Goal: Task Accomplishment & Management: Manage account settings

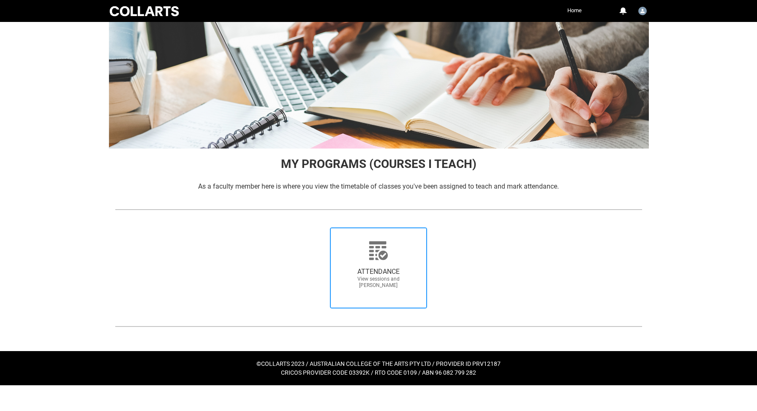
click at [373, 264] on span "ATTENDANCE View sessions and mark attendance" at bounding box center [378, 278] width 81 height 35
click at [318, 228] on input "ATTENDANCE View sessions and mark attendance" at bounding box center [317, 227] width 0 height 0
radio input "true"
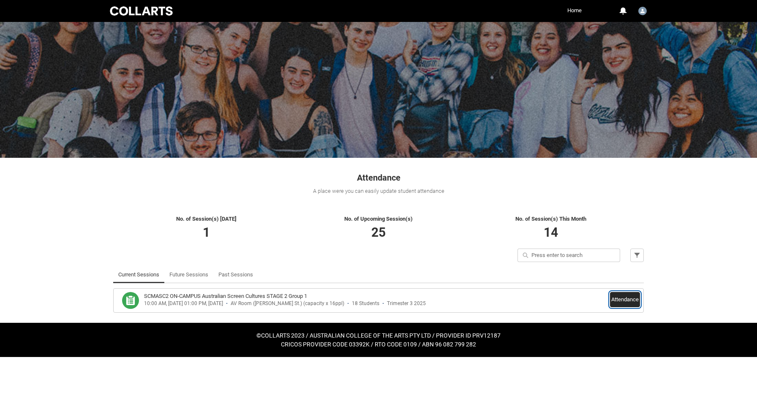
click at [625, 302] on button "Attendance" at bounding box center [625, 299] width 30 height 15
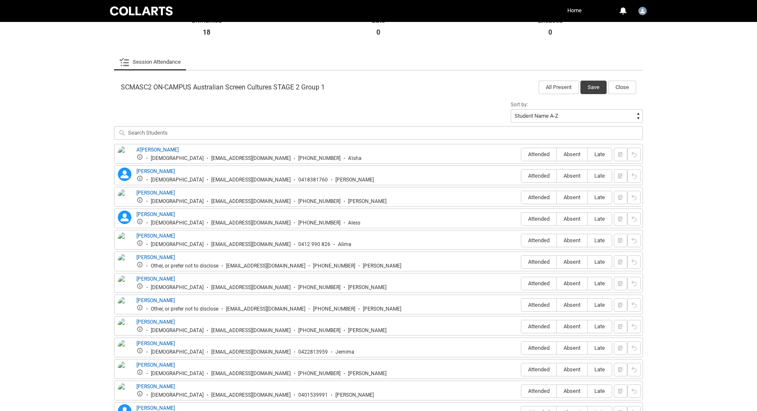
scroll to position [263, 0]
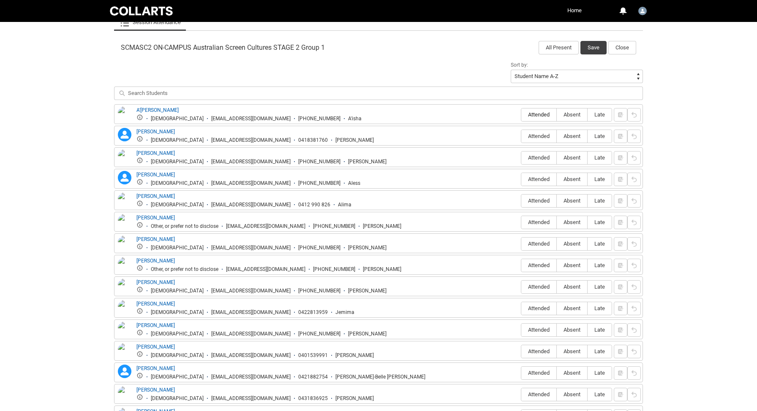
click at [541, 114] on span "Attended" at bounding box center [538, 114] width 35 height 6
click at [521, 114] on input "Attended" at bounding box center [521, 114] width 0 height 0
type lightning-radio-group "Attended"
radio input "true"
click at [576, 137] on span "Absent" at bounding box center [572, 136] width 30 height 6
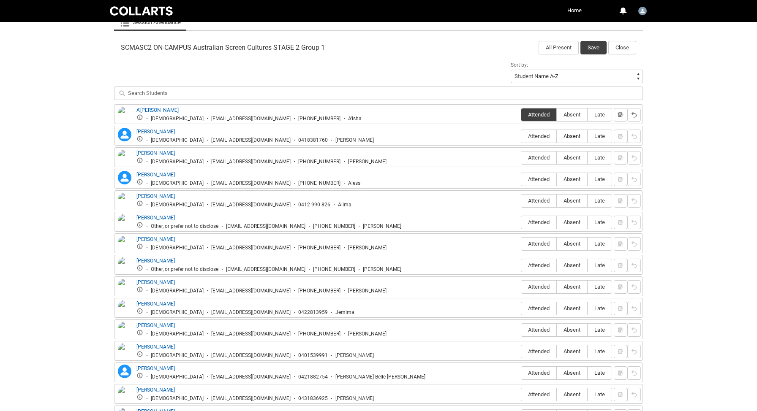
click at [557, 136] on input "Absent" at bounding box center [556, 136] width 0 height 0
type lightning-radio-group "Absent"
radio input "true"
click at [573, 156] on span "Absent" at bounding box center [572, 158] width 30 height 6
click at [557, 158] on input "Absent" at bounding box center [556, 158] width 0 height 0
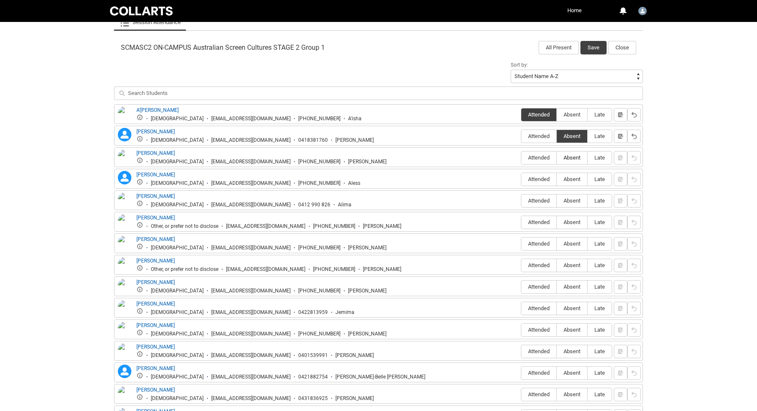
type lightning-radio-group "Absent"
radio input "true"
click at [543, 180] on span "Attended" at bounding box center [538, 179] width 35 height 6
click at [521, 179] on input "Attended" at bounding box center [521, 179] width 0 height 0
type lightning-radio-group "Attended"
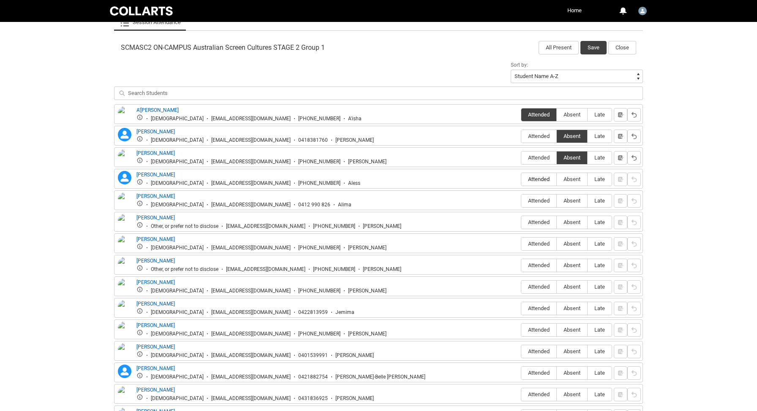
radio input "true"
click at [532, 198] on span "Attended" at bounding box center [538, 201] width 35 height 6
click at [521, 201] on input "Attended" at bounding box center [521, 201] width 0 height 0
type lightning-radio-group "Attended"
radio input "true"
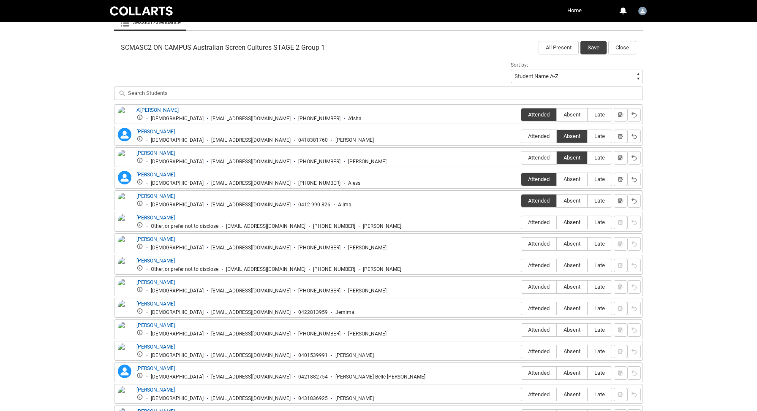
click at [573, 222] on span "Absent" at bounding box center [572, 222] width 30 height 6
click at [557, 222] on input "Absent" at bounding box center [556, 222] width 0 height 0
type lightning-radio-group "Absent"
radio input "true"
click at [572, 245] on span "Absent" at bounding box center [572, 244] width 30 height 6
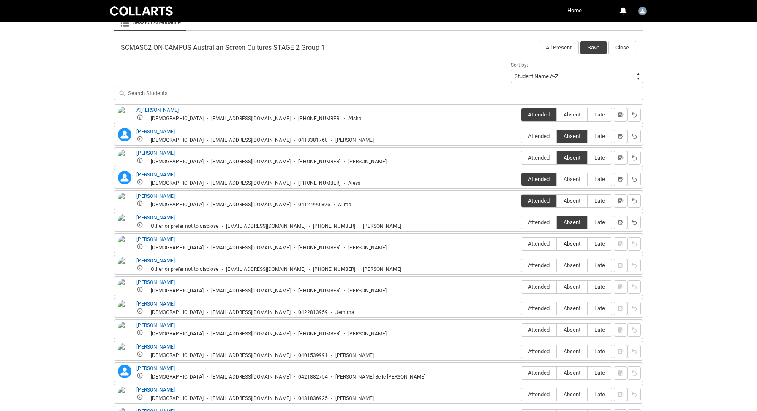
click at [557, 244] on input "Absent" at bounding box center [556, 244] width 0 height 0
type lightning-radio-group "Absent"
radio input "true"
click at [594, 266] on span "Late" at bounding box center [599, 265] width 24 height 6
click at [587, 266] on input "Late" at bounding box center [587, 265] width 0 height 0
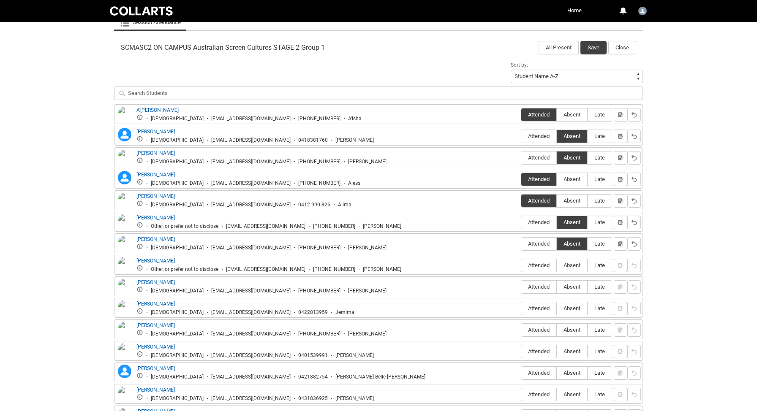
type lightning-radio-group "Late"
radio input "true"
click at [534, 287] on span "Attended" at bounding box center [538, 287] width 35 height 6
click at [521, 287] on input "Attended" at bounding box center [521, 287] width 0 height 0
type lightning-radio-group "Attended"
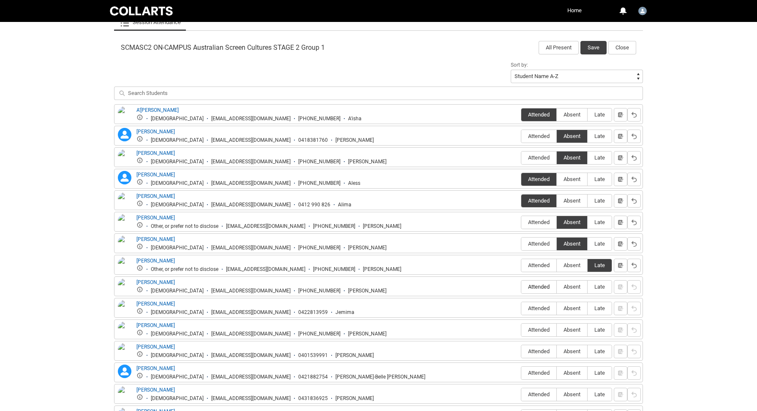
radio input "true"
click at [532, 306] on span "Attended" at bounding box center [538, 308] width 35 height 6
click at [521, 308] on input "Attended" at bounding box center [521, 308] width 0 height 0
type lightning-radio-group "Attended"
radio input "true"
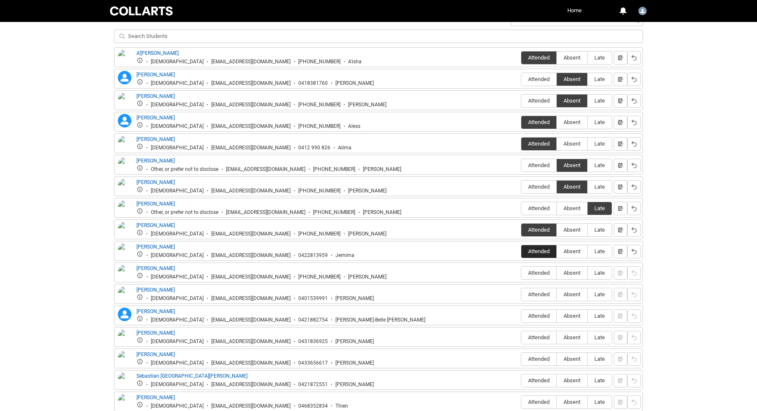
scroll to position [323, 0]
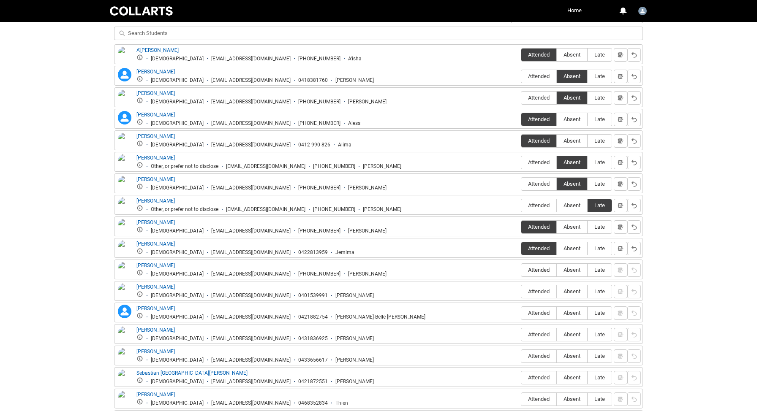
click at [540, 271] on span "Attended" at bounding box center [538, 270] width 35 height 6
click at [521, 270] on input "Attended" at bounding box center [521, 270] width 0 height 0
type lightning-radio-group "Attended"
radio input "true"
click at [536, 292] on span "Attended" at bounding box center [538, 291] width 35 height 6
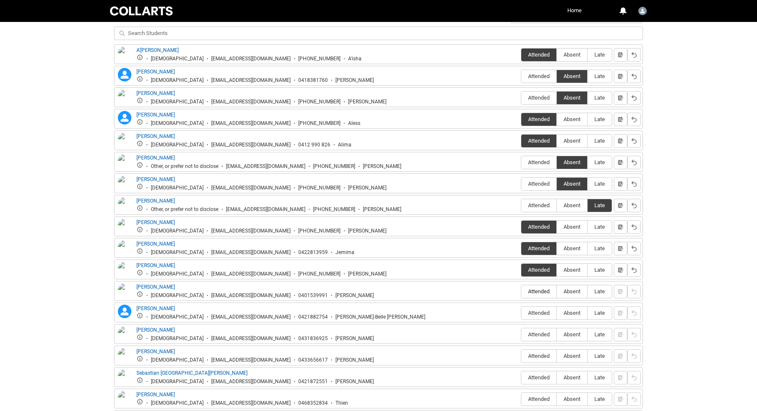
click at [521, 292] on input "Attended" at bounding box center [521, 291] width 0 height 0
type lightning-radio-group "Attended"
radio input "true"
click at [568, 313] on span "Absent" at bounding box center [572, 313] width 30 height 6
click at [557, 313] on input "Absent" at bounding box center [556, 313] width 0 height 0
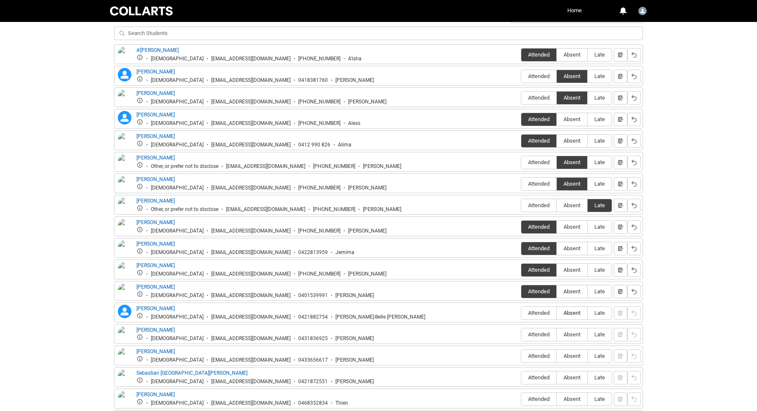
type lightning-radio-group "Absent"
radio input "true"
click at [568, 334] on span "Absent" at bounding box center [572, 335] width 30 height 6
click at [557, 334] on input "Absent" at bounding box center [556, 334] width 0 height 0
type lightning-radio-group "Absent"
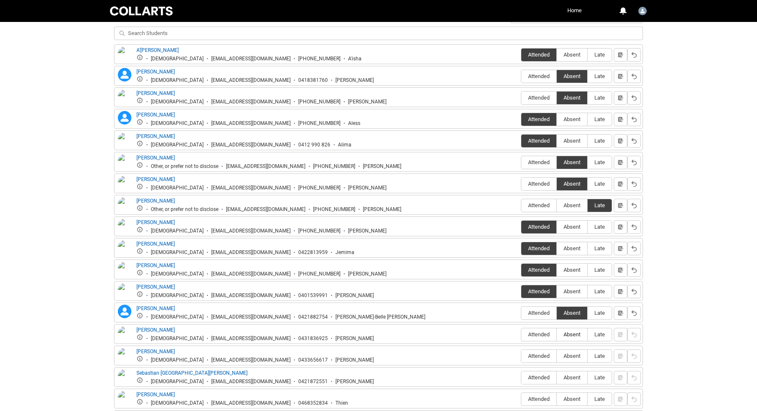
radio input "true"
click at [539, 353] on label "Attended" at bounding box center [538, 356] width 35 height 13
click at [521, 356] on input "Attended" at bounding box center [521, 356] width 0 height 0
type lightning-radio-group "Attended"
radio input "true"
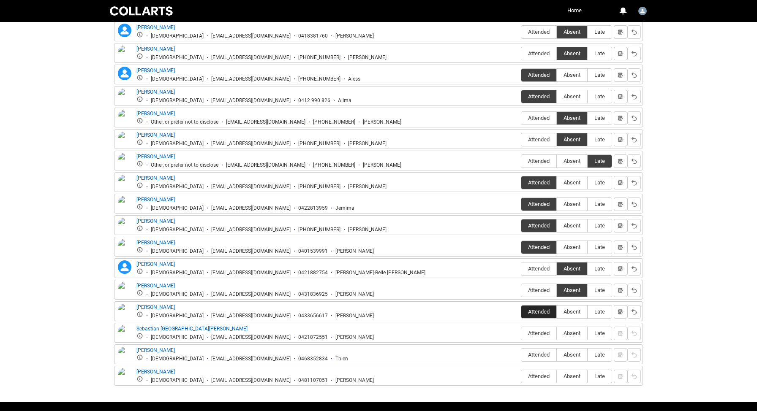
scroll to position [372, 0]
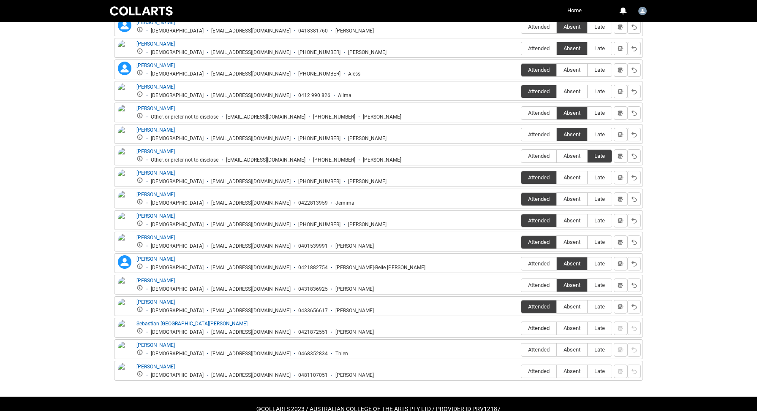
click at [542, 330] on span "Attended" at bounding box center [538, 328] width 35 height 6
click at [521, 329] on input "Attended" at bounding box center [521, 328] width 0 height 0
type lightning-radio-group "Attended"
radio input "true"
click at [538, 349] on span "Attended" at bounding box center [538, 350] width 35 height 6
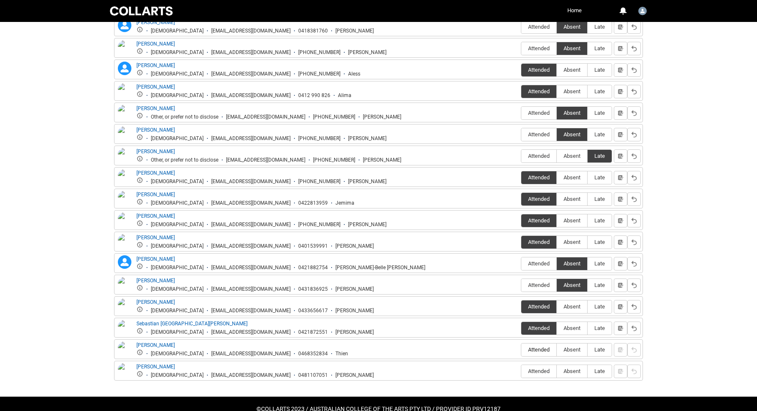
click at [521, 350] on input "Attended" at bounding box center [521, 350] width 0 height 0
type lightning-radio-group "Attended"
radio input "true"
click at [536, 371] on span "Attended" at bounding box center [538, 371] width 35 height 6
click at [521, 371] on input "Attended" at bounding box center [521, 371] width 0 height 0
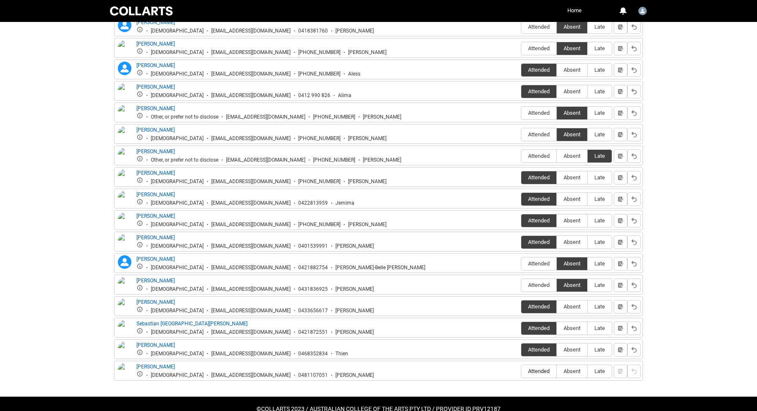
type lightning-radio-group "Attended"
radio input "true"
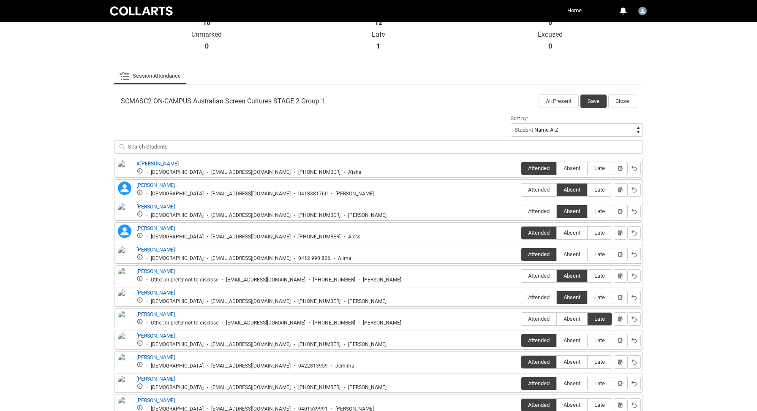
scroll to position [0, 0]
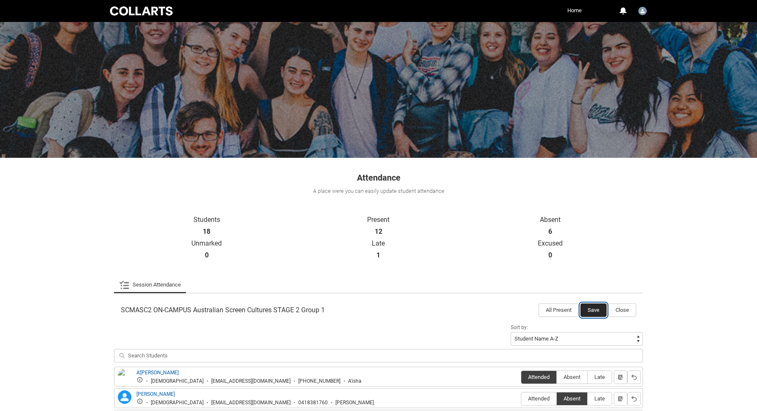
click at [590, 310] on button "Save" at bounding box center [593, 311] width 26 height 14
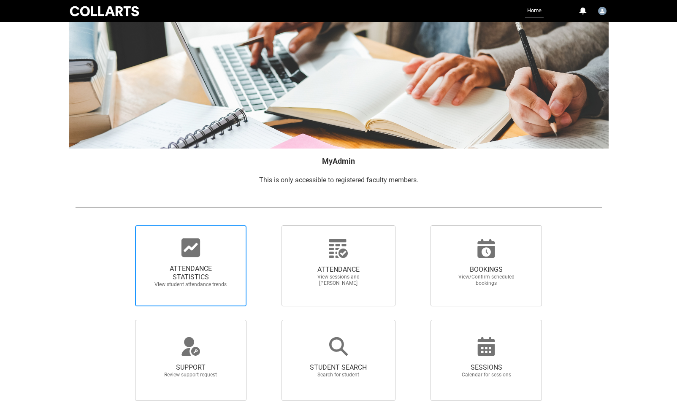
click at [195, 256] on icon at bounding box center [191, 248] width 19 height 19
click at [121, 226] on input "ATTENDANCE STATISTICS View student attendance trends" at bounding box center [121, 225] width 0 height 0
radio input "true"
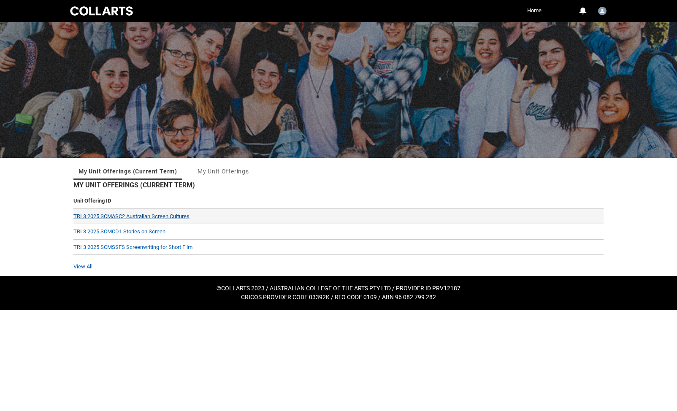
click at [165, 217] on link "TRI 3 2025 SCMASC2 Australian Screen Cultures" at bounding box center [131, 216] width 116 height 6
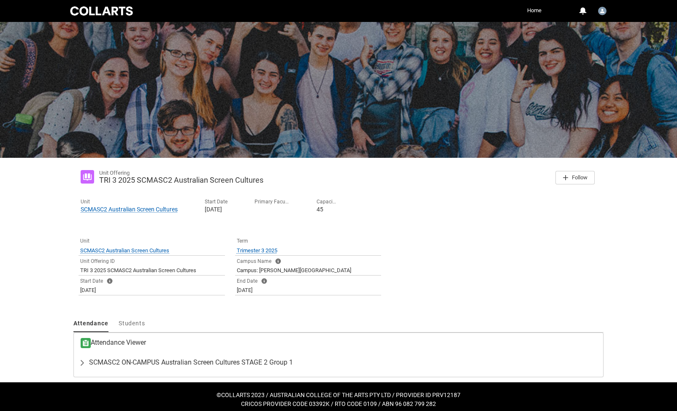
scroll to position [5, 0]
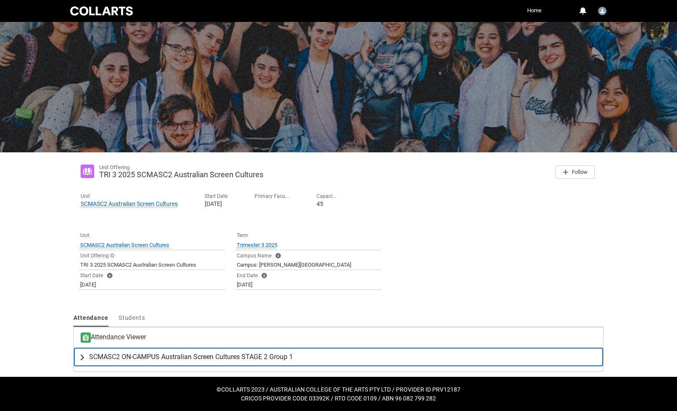
click at [237, 356] on span "SCMASC2 ON-CAMPUS Australian Screen Cultures STAGE 2 Group 1" at bounding box center [191, 357] width 204 height 8
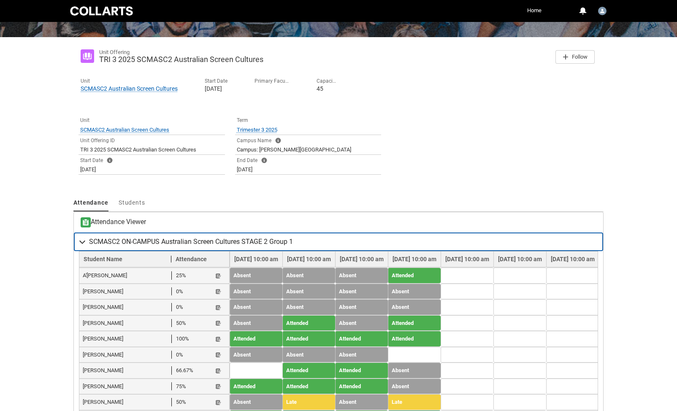
scroll to position [222, 0]
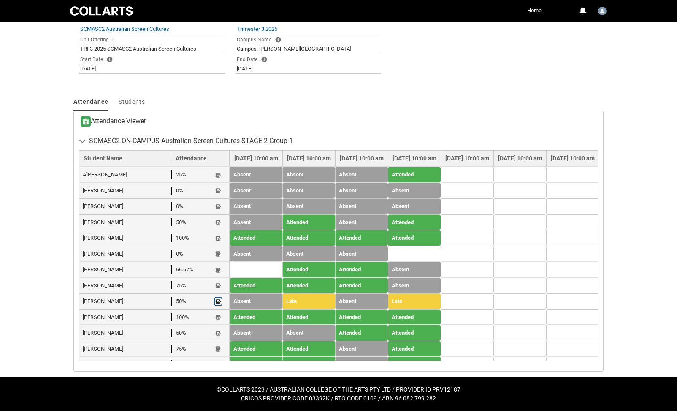
click at [215, 302] on lightning-primitive-icon "button" at bounding box center [218, 302] width 6 height 6
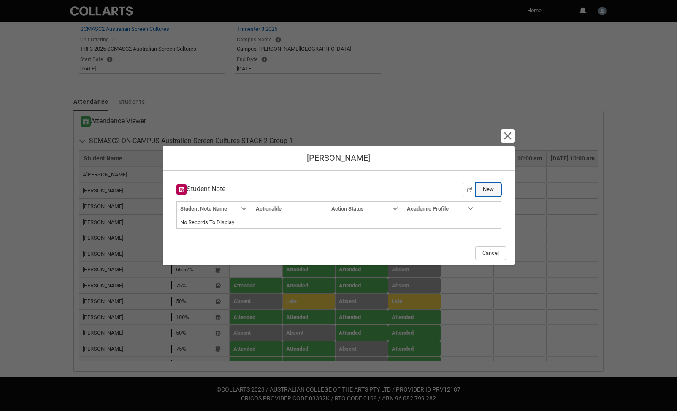
click at [489, 190] on button "New" at bounding box center [488, 190] width 25 height 14
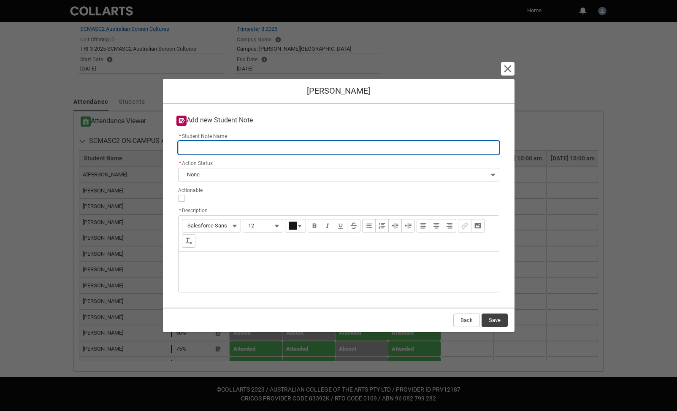
click at [205, 149] on input "* Student Note Name" at bounding box center [338, 148] width 321 height 14
type lightning-primitive-input-simple "W"
type input "W"
type lightning-primitive-input-simple "Wi"
type input "Wi"
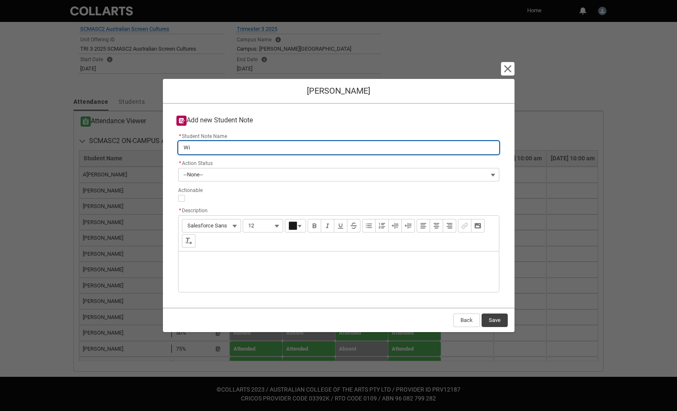
type lightning-primitive-input-simple "Wil"
type input "Wil"
type lightning-primitive-input-simple "Will"
type input "Will"
type lightning-primitive-input-simple "Will"
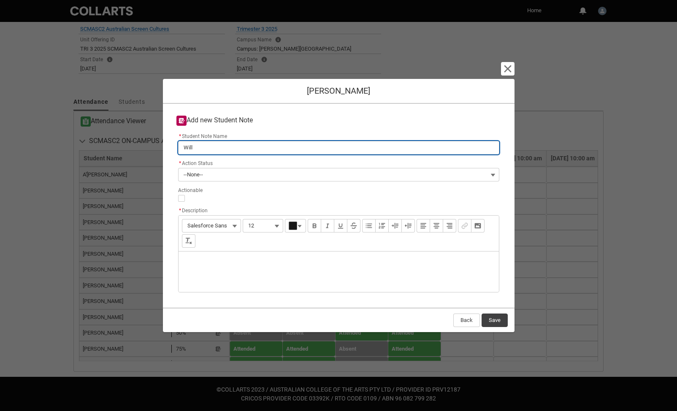
type input "Will"
type lightning-primitive-input-simple "Will b"
type input "Will b"
type lightning-primitive-input-simple "Will be"
type input "Will be"
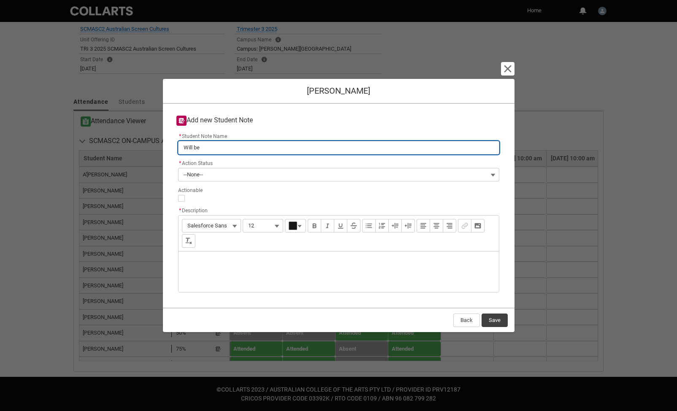
type lightning-primitive-input-simple "Will be"
type input "Will be"
type lightning-primitive-input-simple "Will be h"
type input "Will be h"
type lightning-primitive-input-simple "Will be ha"
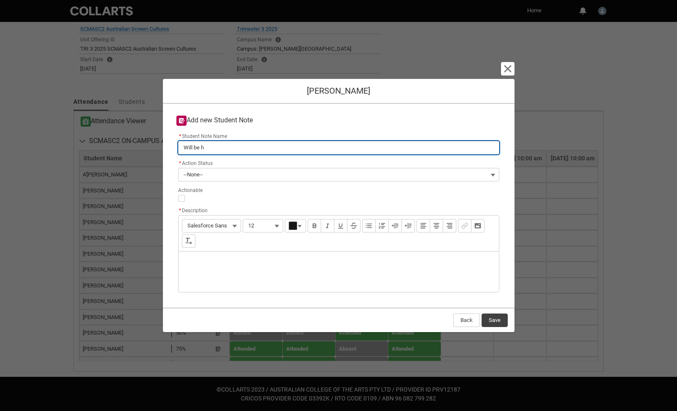
type input "Will be ha"
type lightning-primitive-input-simple "Will be har"
type input "Will be har"
type lightning-primitive-input-simple "Will be hard"
type input "Will be hard"
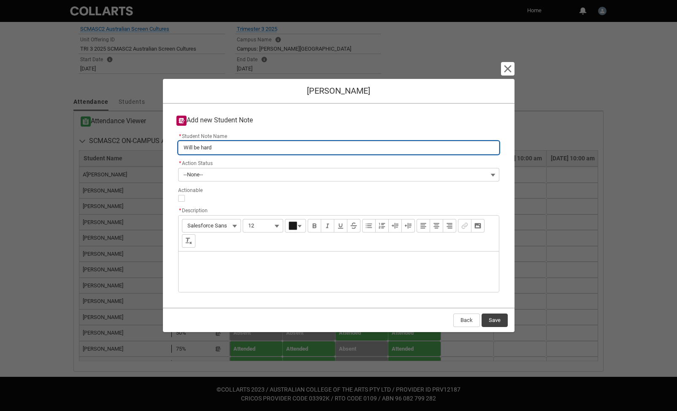
type lightning-primitive-input-simple "Will be har"
type input "Will be har"
type lightning-primitive-input-simple "Will be ha"
type input "Will be ha"
type lightning-primitive-input-simple "Will be h"
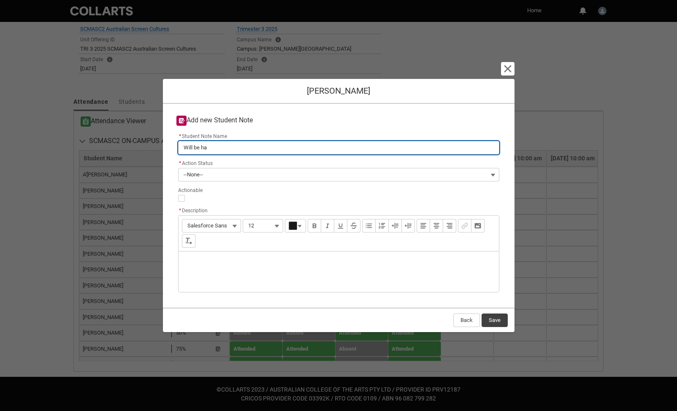
type input "Will be h"
type lightning-primitive-input-simple "Will be"
type input "Will be"
type lightning-primitive-input-simple "Will be"
type input "Will be"
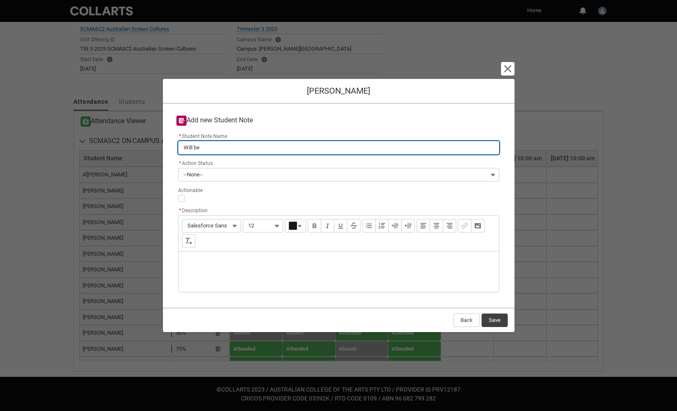
type lightning-primitive-input-simple "Will b"
type input "Will b"
type lightning-primitive-input-simple "Will"
type input "Will"
type lightning-primitive-input-simple "Will"
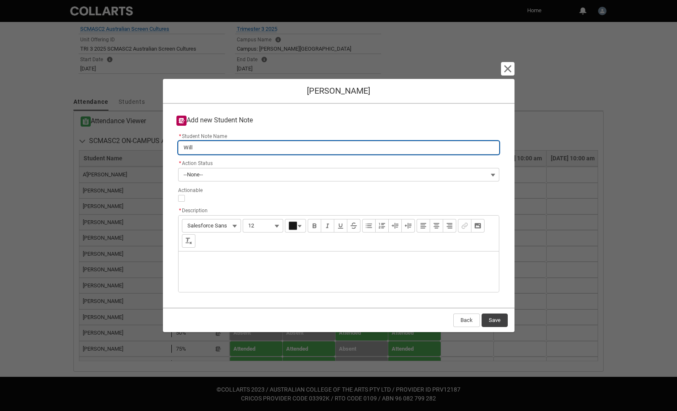
type input "Will"
type lightning-primitive-input-simple "Wil"
type input "Wil"
type lightning-primitive-input-simple "Wi"
type input "Wi"
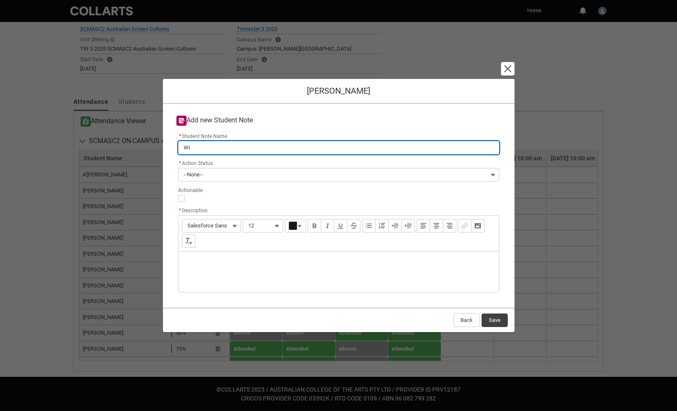
type lightning-primitive-input-simple "W"
type input "W"
type lightning-primitive-input-simple "S"
type input "S"
type lightning-primitive-input-simple "St"
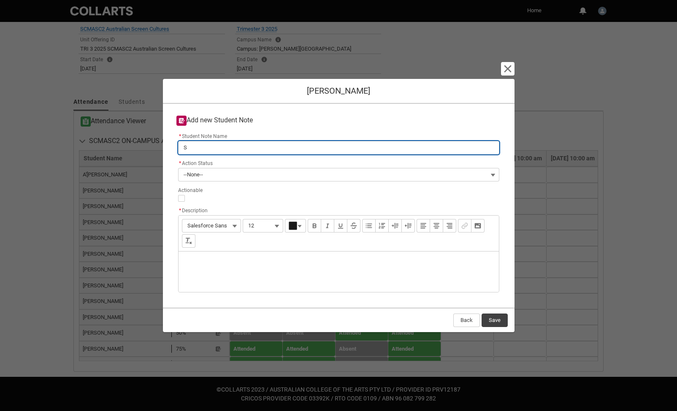
type input "St"
type lightning-primitive-input-simple "Str"
type input "Str"
type lightning-primitive-input-simple "St"
type input "St"
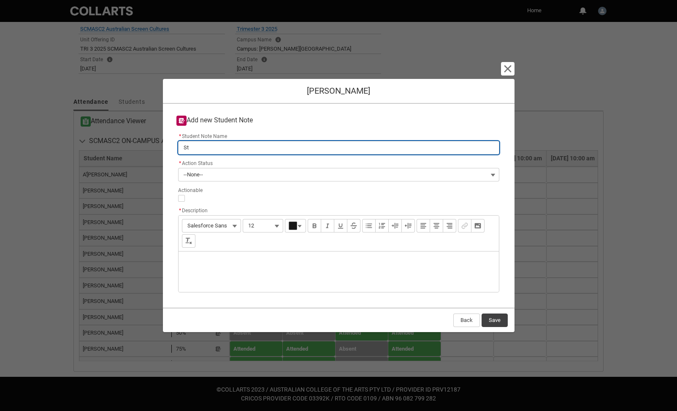
type lightning-primitive-input-simple "S"
type input "S"
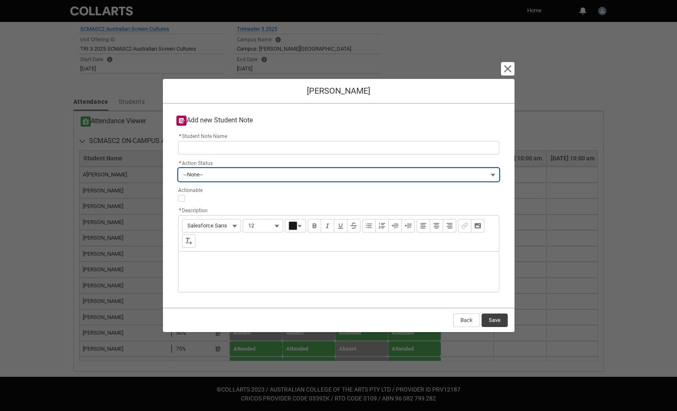
click at [493, 172] on button "--None--" at bounding box center [338, 175] width 321 height 14
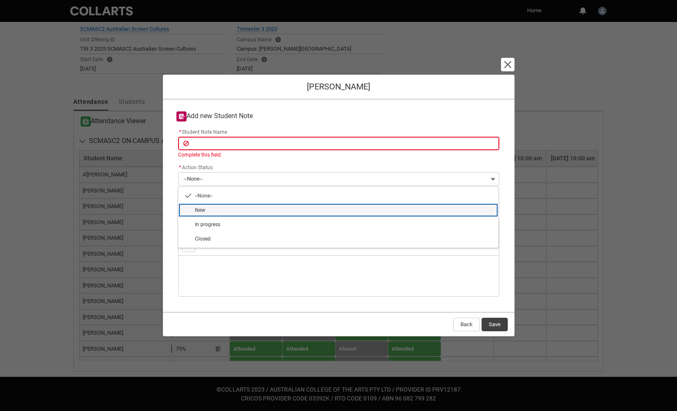
click at [200, 208] on span "New" at bounding box center [200, 210] width 10 height 6
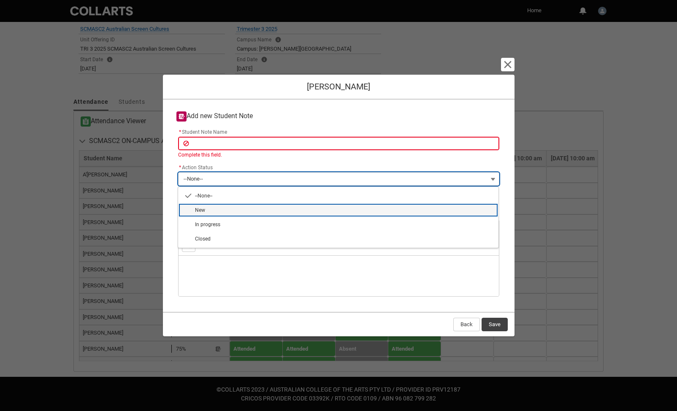
type lightning-combobox "New"
type lightning-picklist "New"
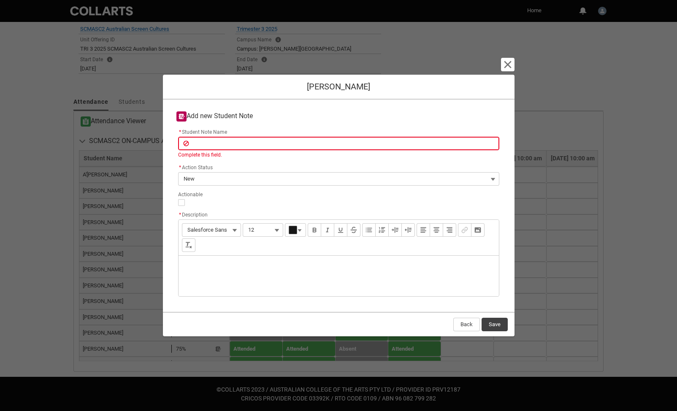
click at [201, 265] on div "Description" at bounding box center [339, 276] width 321 height 41
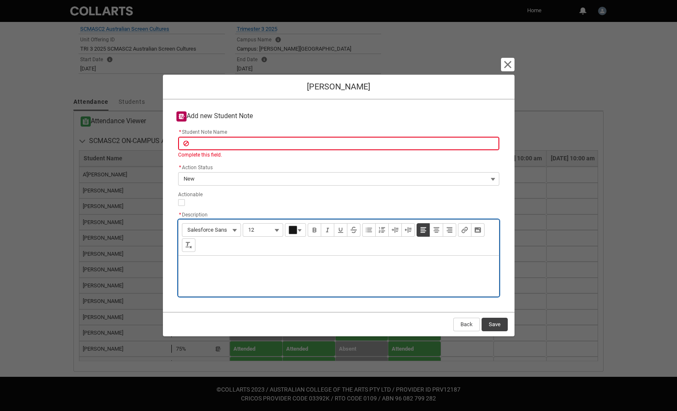
type lightning-input-rich-text "<p>R</p>"
click at [193, 266] on p "Re;eating cl" at bounding box center [338, 267] width 307 height 8
click at [222, 263] on p "Reoeating cl" at bounding box center [338, 267] width 307 height 8
click at [193, 268] on p "Reoeating class for 3rd(?) time." at bounding box center [338, 267] width 307 height 8
click at [294, 269] on p "Repeating class for 3rd(?) time." at bounding box center [338, 267] width 307 height 8
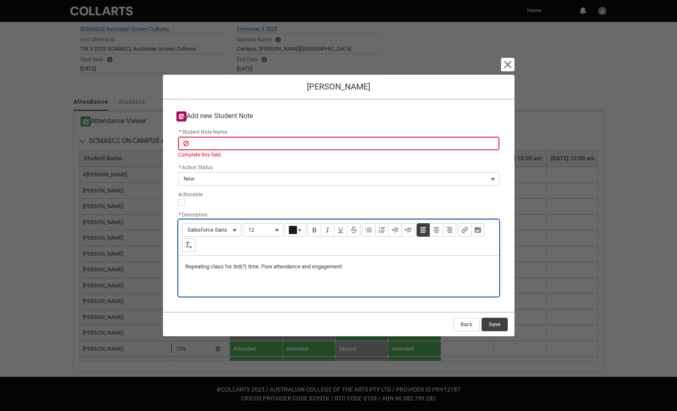
type lightning-input-rich-text "<p>Repeating class for 3rd(?) time. Poor attendance and engagement.</p>"
drag, startPoint x: 356, startPoint y: 268, endPoint x: 264, endPoint y: 264, distance: 91.7
click at [264, 264] on p "Repeating class for 3rd(?) time. Poor attendance and engagement." at bounding box center [338, 267] width 307 height 8
copy p "Poor attendance and engagement."
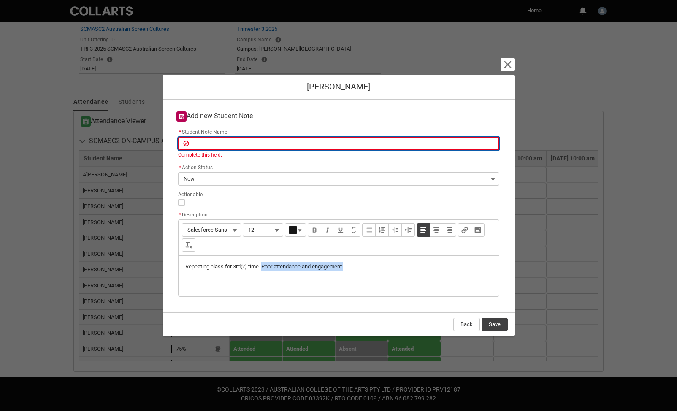
click at [241, 142] on input "* Student Note Name" at bounding box center [338, 144] width 321 height 14
paste input "Poor attendance and engagement."
type lightning-primitive-input-simple "Poor attendance and engagement."
type input "Poor attendance and engagement."
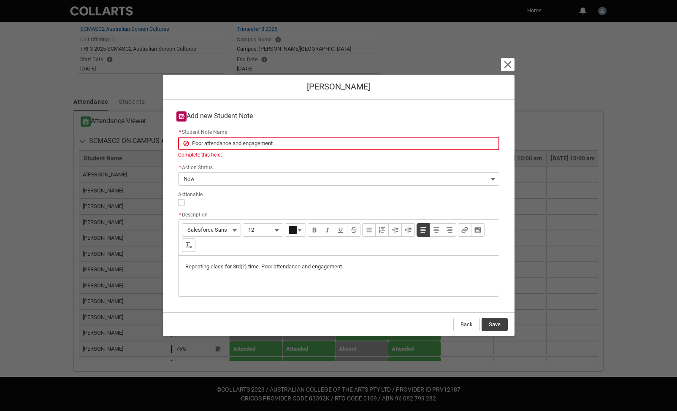
click at [366, 269] on div "Repeating class for 3rd(?) time. Poor attendance and engagement." at bounding box center [339, 276] width 321 height 41
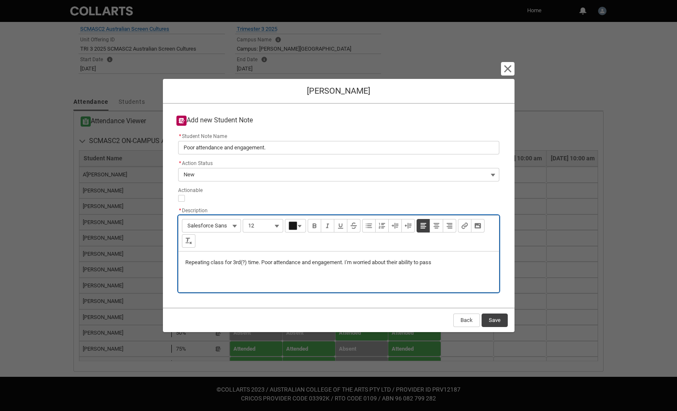
type lightning-input-rich-text "<p>Repeating class for 3rd(?) time. Poor attendance and engagement. I'm worried…"
click at [499, 322] on button "Save" at bounding box center [495, 321] width 26 height 14
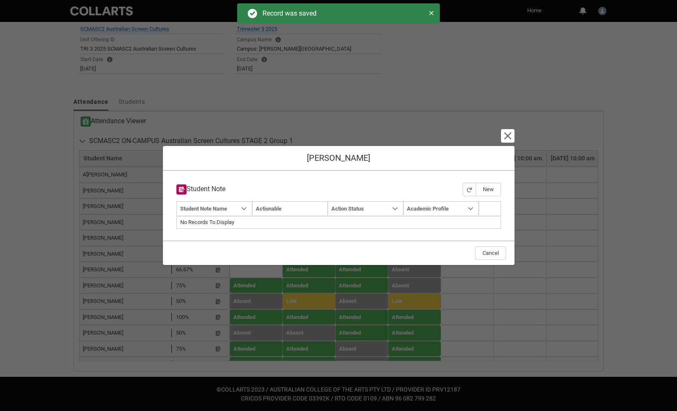
type input "179"
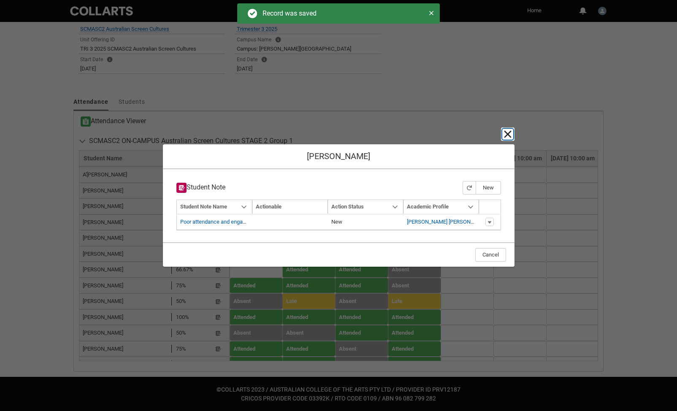
click at [507, 136] on lightning-primitive-icon "button" at bounding box center [508, 134] width 10 height 10
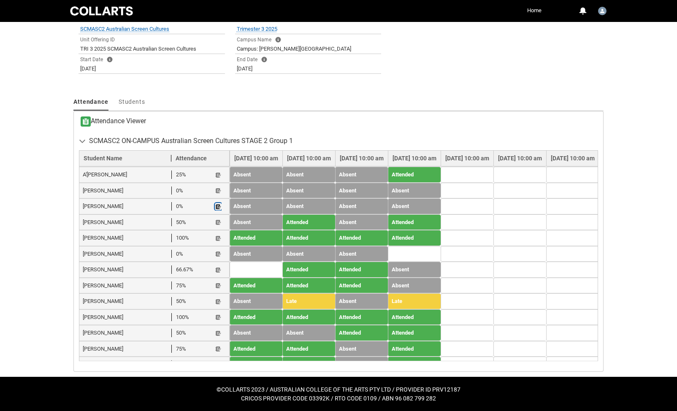
click at [215, 204] on lightning-primitive-icon "button" at bounding box center [218, 207] width 6 height 6
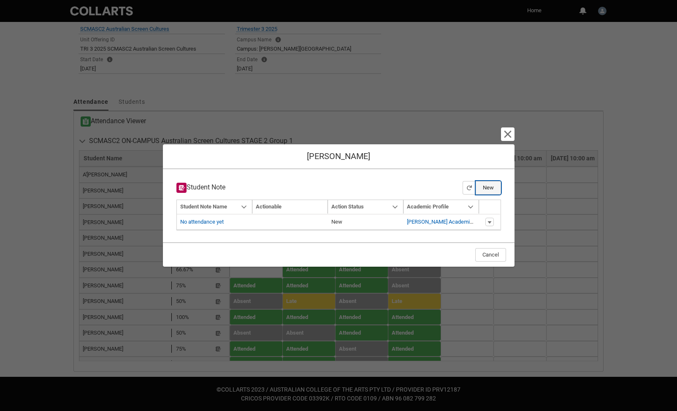
click at [489, 186] on button "New" at bounding box center [488, 188] width 25 height 14
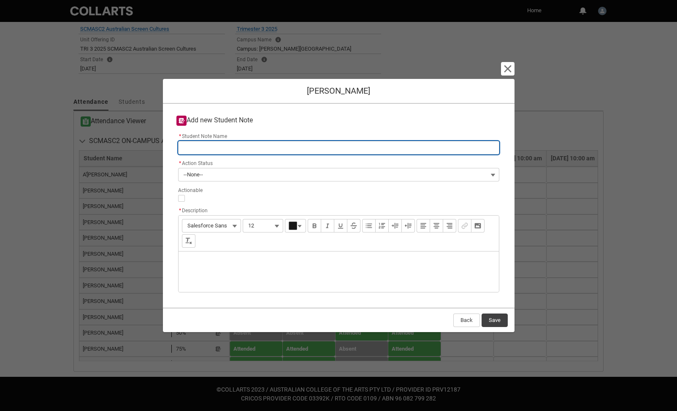
click at [227, 148] on input "* Student Note Name" at bounding box center [338, 148] width 321 height 14
type lightning-primitive-input-simple "n"
type input "n"
type lightning-primitive-input-simple "no"
type input "no"
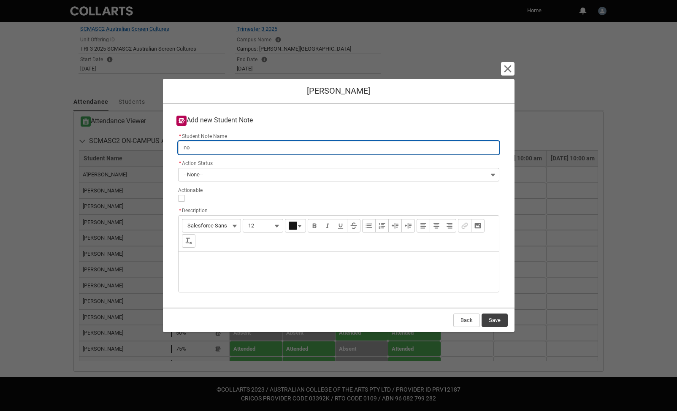
type lightning-primitive-input-simple "no"
type input "no"
type lightning-primitive-input-simple "no a"
type input "no a"
type lightning-primitive-input-simple "no at"
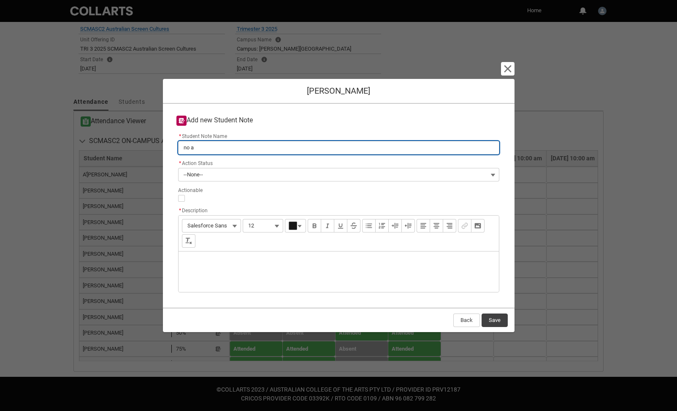
type input "no at"
type lightning-primitive-input-simple "no att"
type input "no att"
type lightning-primitive-input-simple "no atte"
type input "no atte"
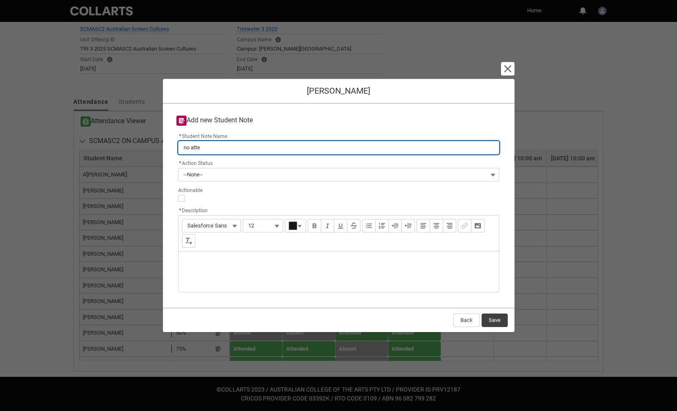
type lightning-primitive-input-simple "no atten"
type input "no atten"
type lightning-primitive-input-simple "no attend"
type input "no attend"
type lightning-primitive-input-simple "no attenda"
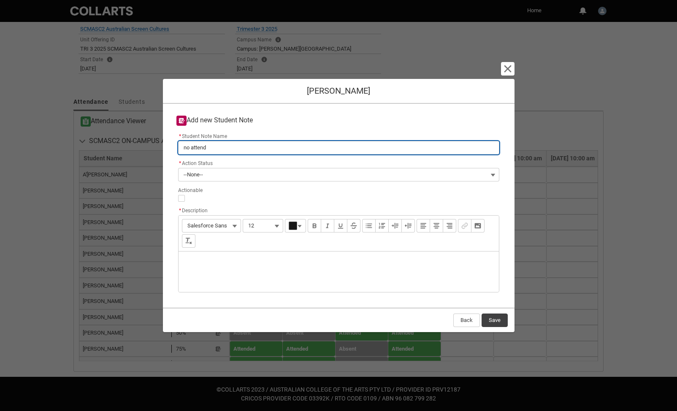
type input "no attenda"
type lightning-primitive-input-simple "no attendam"
type input "no attendam"
type lightning-primitive-input-simple "no attendamc"
type input "no attendamc"
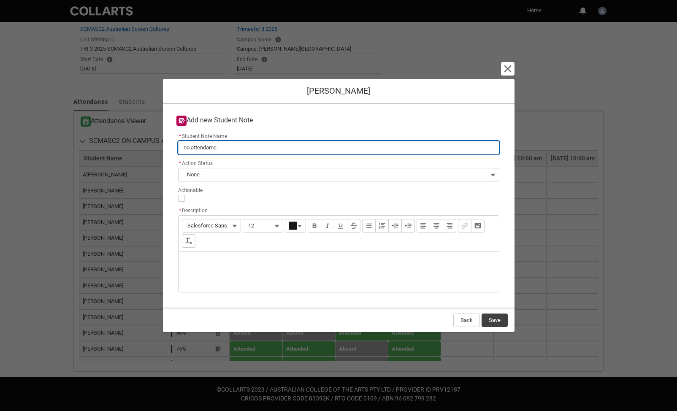
type lightning-primitive-input-simple "no attendamce"
type input "no attendamce"
type lightning-primitive-input-simple "no attendamce"
type input "no attendamce"
type lightning-primitive-input-simple "no attendamce"
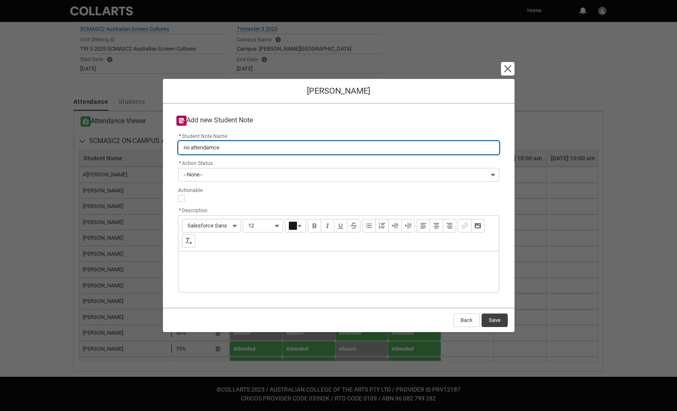
type input "no attendamce"
type lightning-primitive-input-simple "no attendamc"
type input "no attendamc"
type lightning-primitive-input-simple "no attendam"
type input "no attendam"
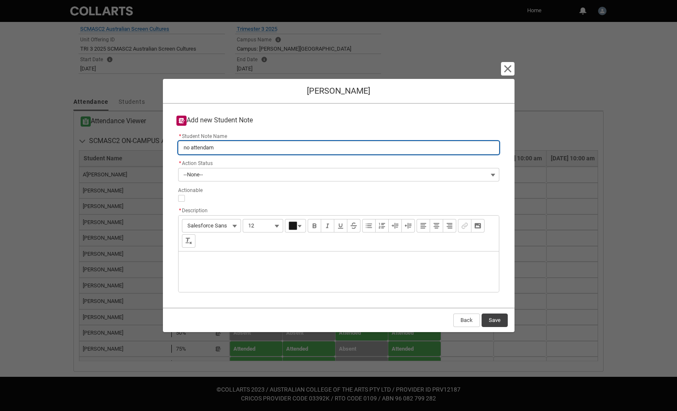
type lightning-primitive-input-simple "no attenda"
type input "no attenda"
type lightning-primitive-input-simple "no attendan"
type input "no attendan"
type lightning-primitive-input-simple "no attendanc"
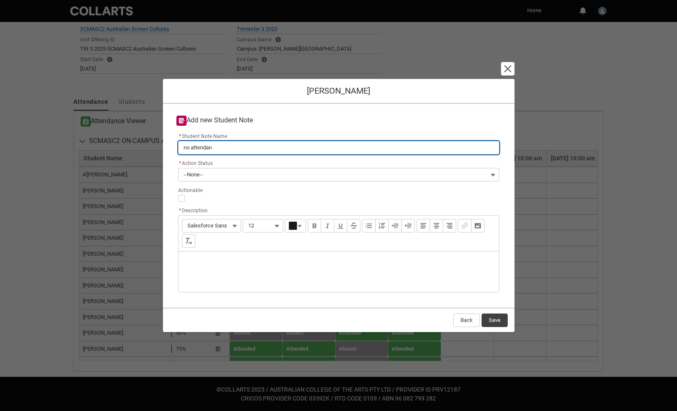
type input "no attendanc"
type lightning-primitive-input-simple "no attendance"
type input "no attendance"
type lightning-primitive-input-simple "no attendance"
type input "no attendance"
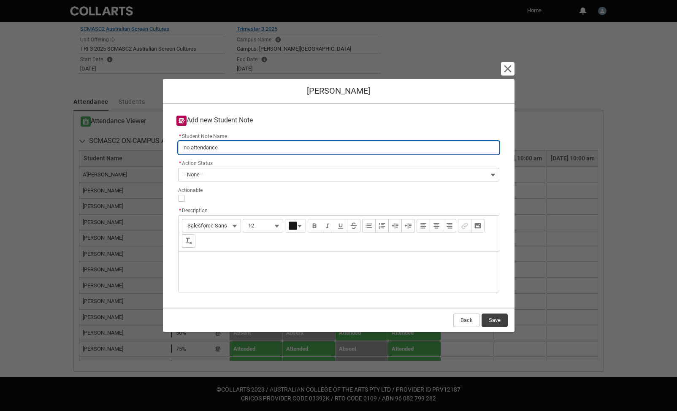
type lightning-primitive-input-simple "no attendance s"
type input "no attendance s"
type lightning-primitive-input-simple "no attendance so"
type input "no attendance so"
type lightning-primitive-input-simple "no attendance so"
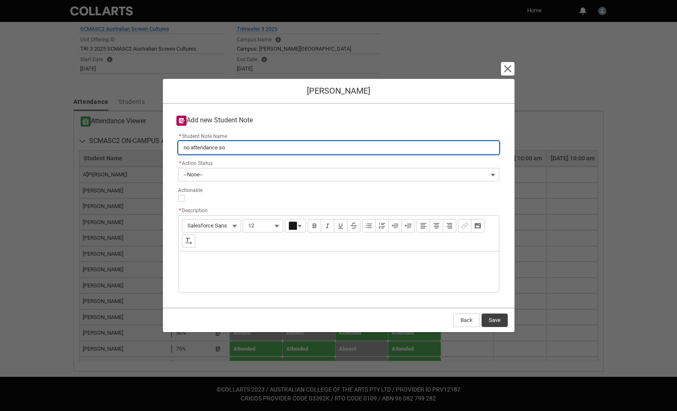
type input "no attendance so"
type lightning-primitive-input-simple "no attendance so f"
type input "no attendance so f"
type lightning-primitive-input-simple "no attendance so fa"
type input "no attendance so fa"
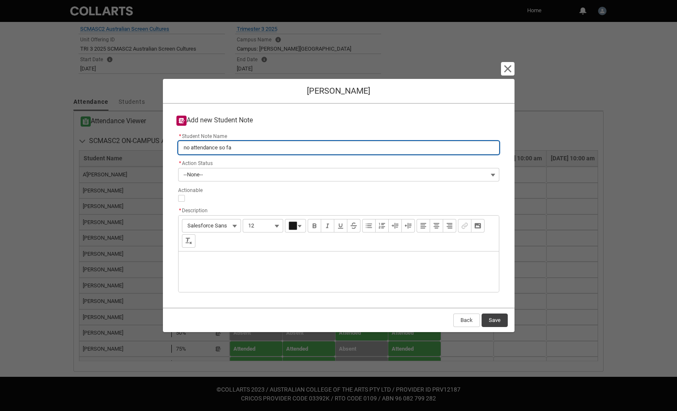
type lightning-primitive-input-simple "no attendance so far"
type input "no attendance so far"
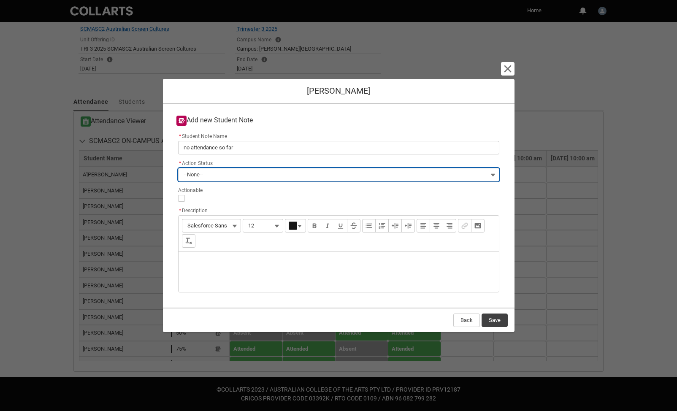
click at [213, 169] on button "--None--" at bounding box center [338, 175] width 321 height 14
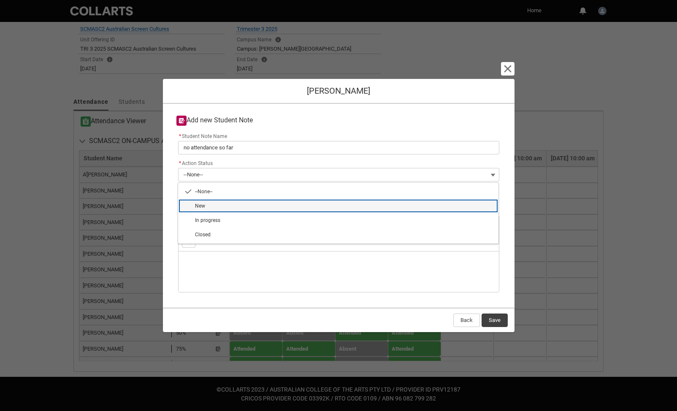
click at [204, 204] on span "New" at bounding box center [200, 206] width 10 height 6
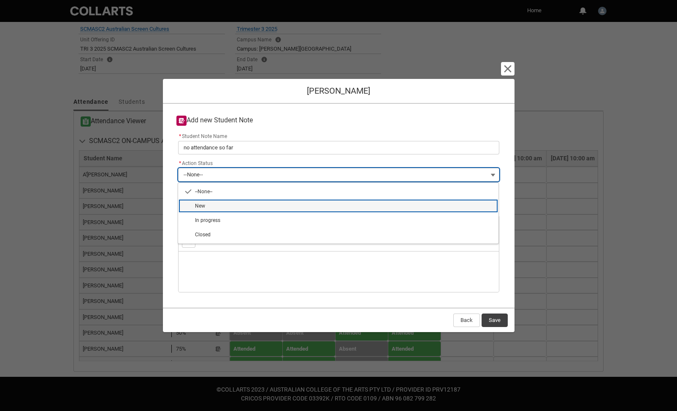
type lightning-combobox "New"
type lightning-picklist "New"
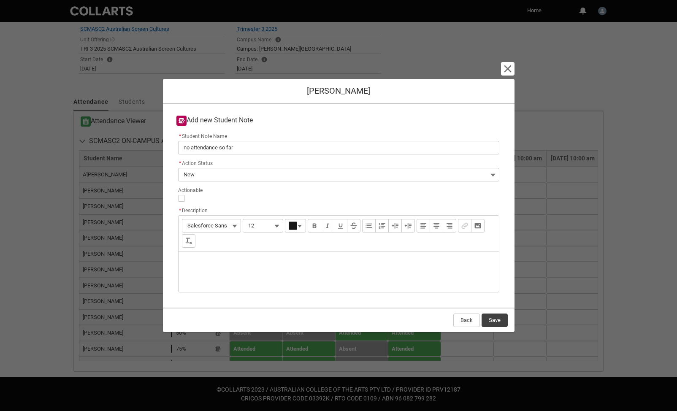
click at [198, 257] on div "Description" at bounding box center [339, 272] width 321 height 41
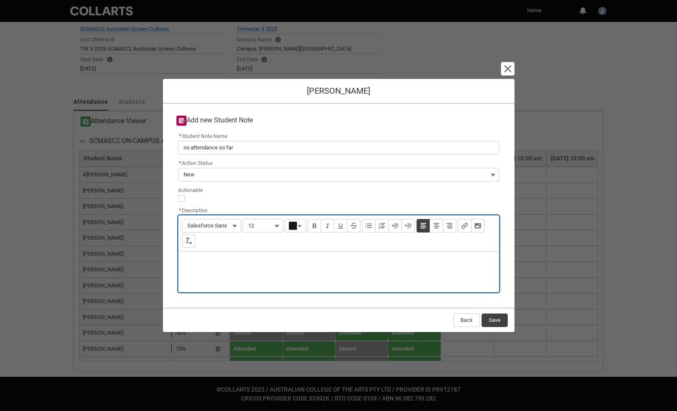
type lightning-input-rich-text "<p>S</p>"
type lightning-input-rich-text "<p>Spoke to student in person to encourage them to attend. Maybe some extra pus…"
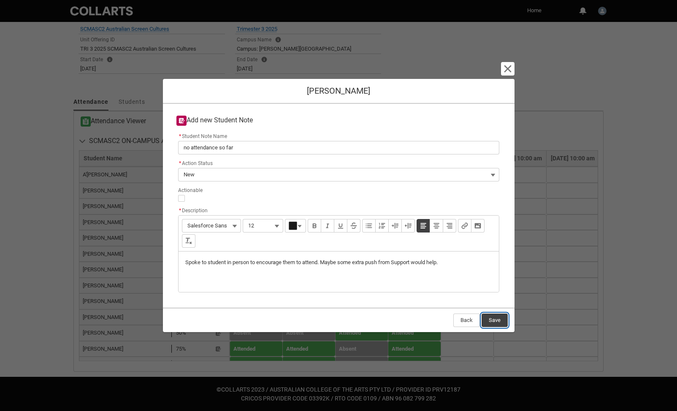
click at [500, 321] on button "Save" at bounding box center [495, 321] width 26 height 14
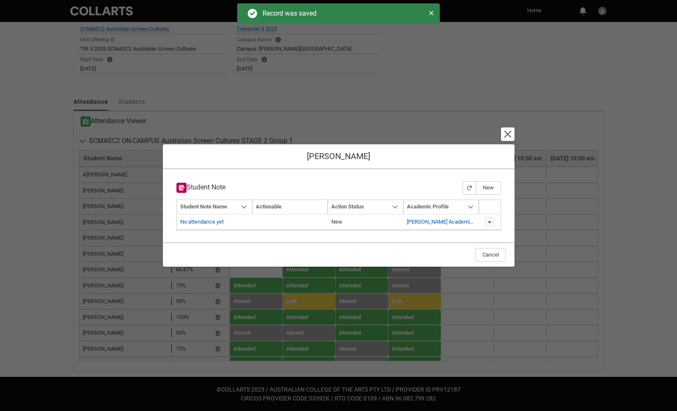
type input "179"
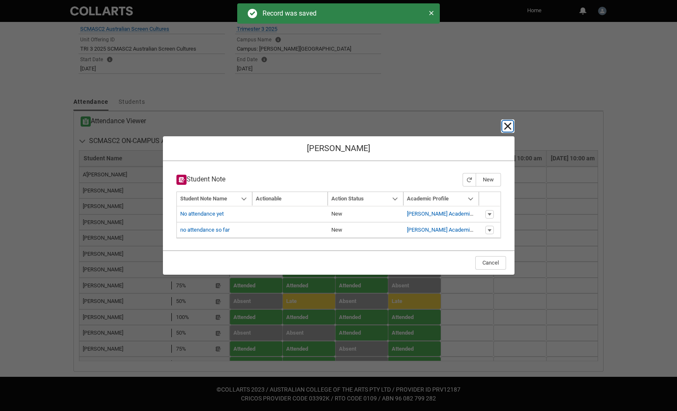
click at [509, 125] on lightning-primitive-icon "button" at bounding box center [508, 126] width 10 height 10
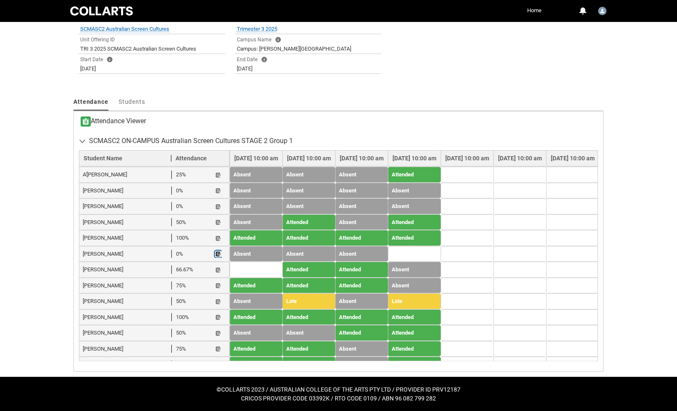
click at [215, 252] on lightning-primitive-icon "button" at bounding box center [218, 254] width 6 height 6
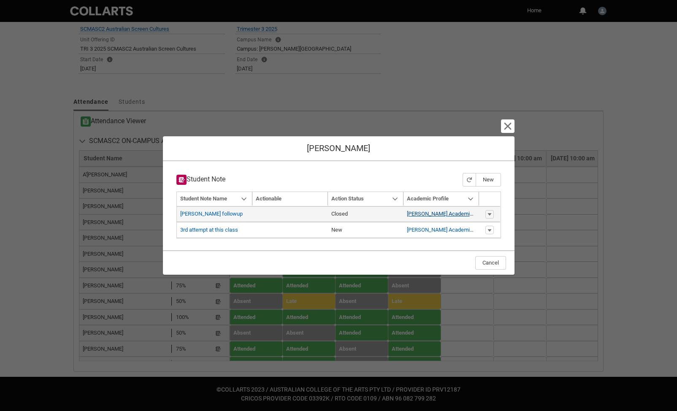
click at [424, 212] on link "[PERSON_NAME] Academic Profile" at bounding box center [448, 214] width 82 height 6
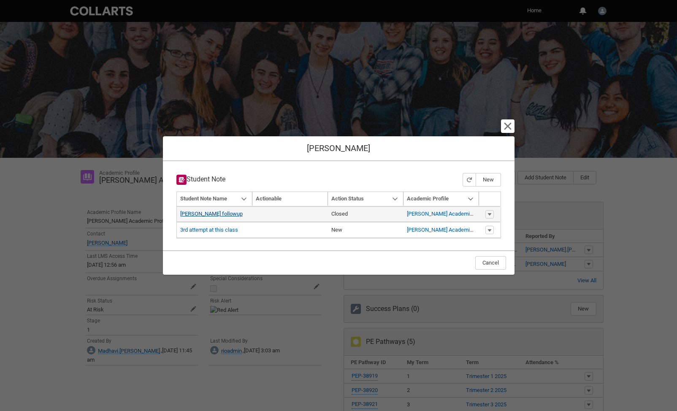
click at [205, 216] on link "[PERSON_NAME] followup" at bounding box center [211, 214] width 63 height 6
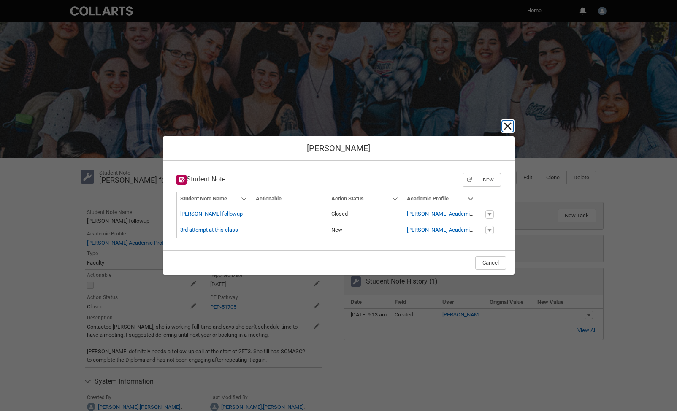
click at [511, 123] on lightning-primitive-icon "button" at bounding box center [508, 126] width 10 height 10
